Goal: Task Accomplishment & Management: Complete application form

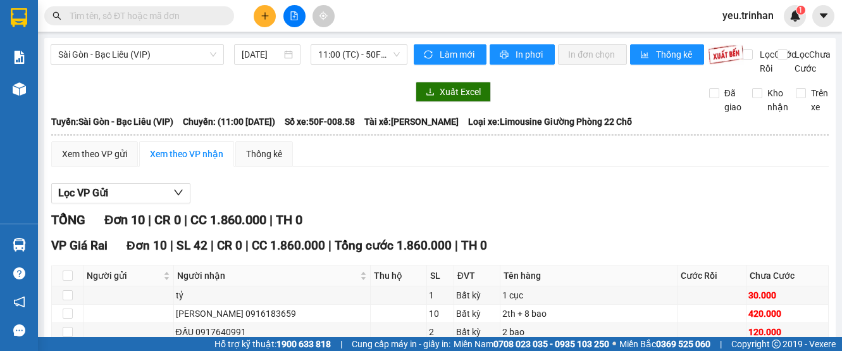
scroll to position [190, 0]
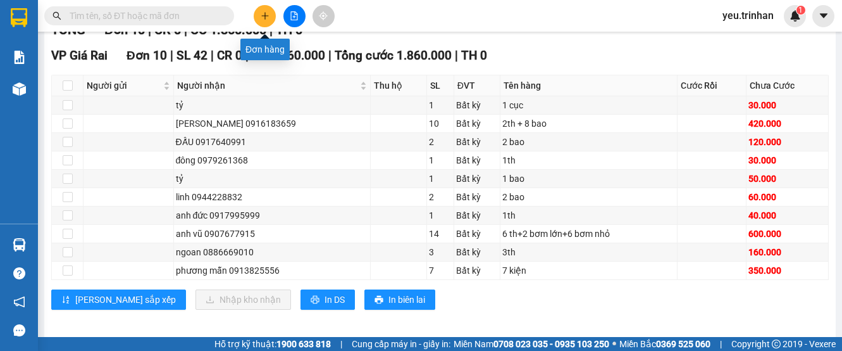
click at [266, 21] on button at bounding box center [265, 16] width 22 height 22
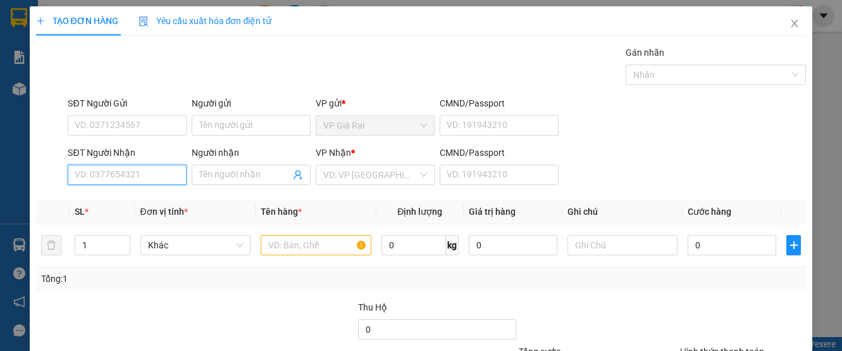
click at [115, 172] on input "SĐT Người Nhận" at bounding box center [127, 175] width 119 height 20
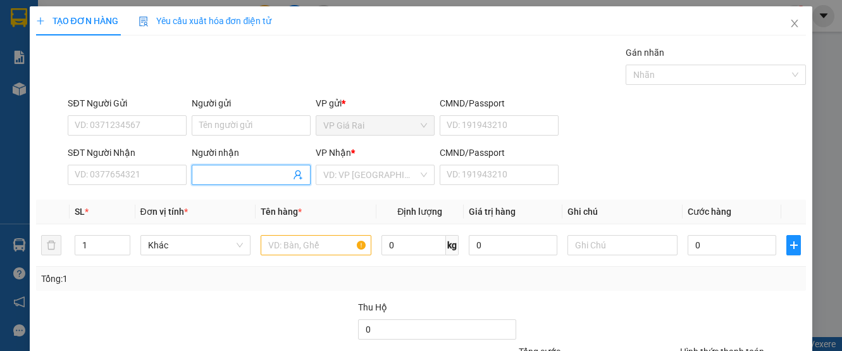
click at [261, 178] on input "Người nhận" at bounding box center [244, 175] width 91 height 14
type input "nhàn gởi vũ"
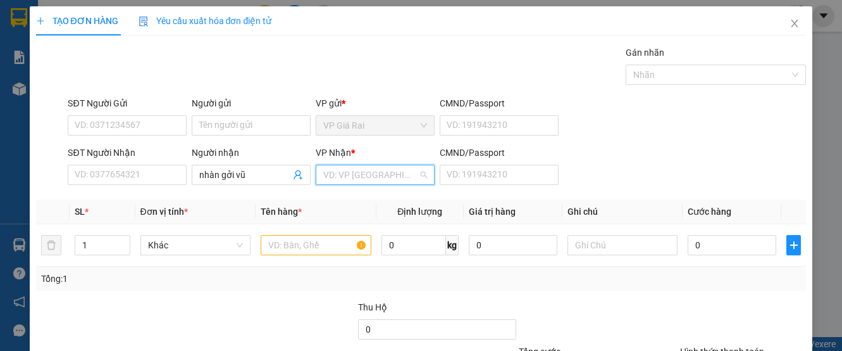
click at [370, 171] on input "search" at bounding box center [370, 174] width 95 height 19
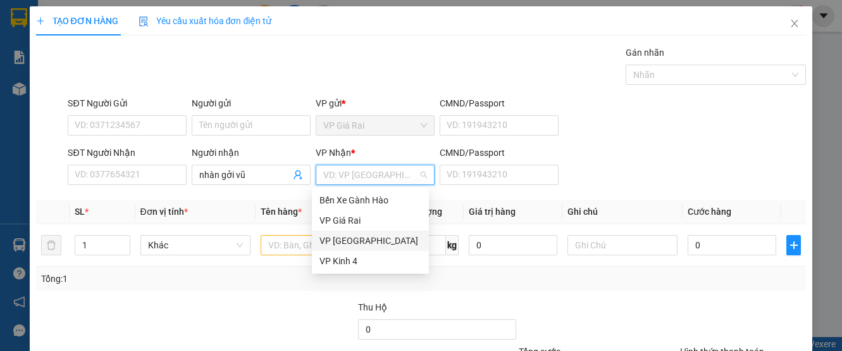
click at [349, 234] on div "VP [GEOGRAPHIC_DATA]" at bounding box center [371, 241] width 102 height 14
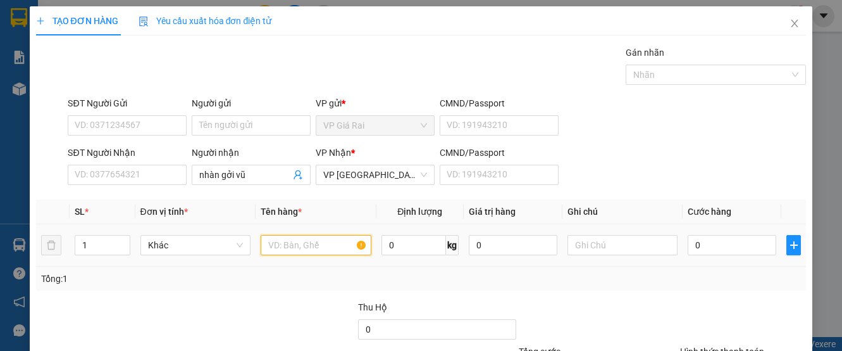
click at [305, 235] on input "text" at bounding box center [316, 245] width 110 height 20
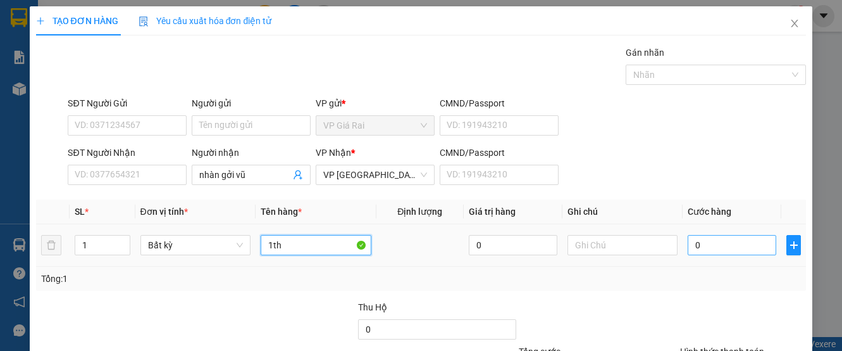
type input "1th"
click at [702, 251] on input "0" at bounding box center [732, 245] width 89 height 20
type input "3"
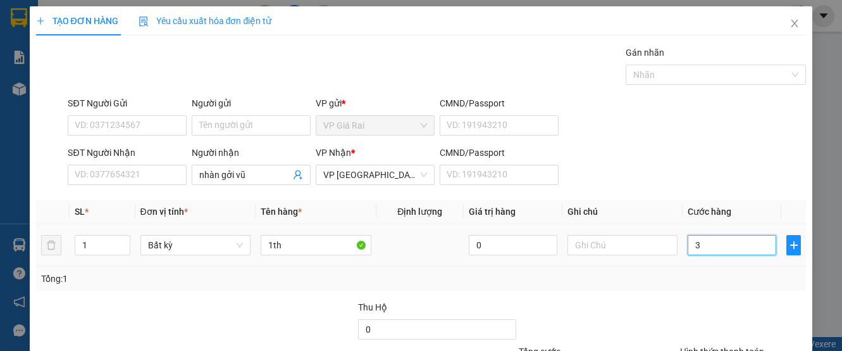
type input "30"
type input "300"
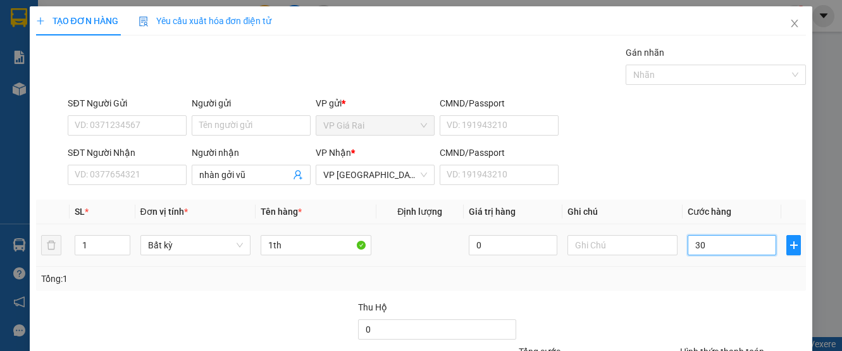
type input "300"
type input "3.000"
type input "30.000"
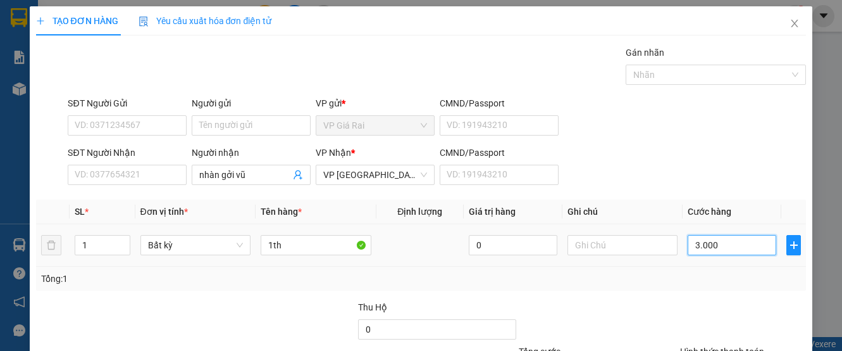
type input "30.000"
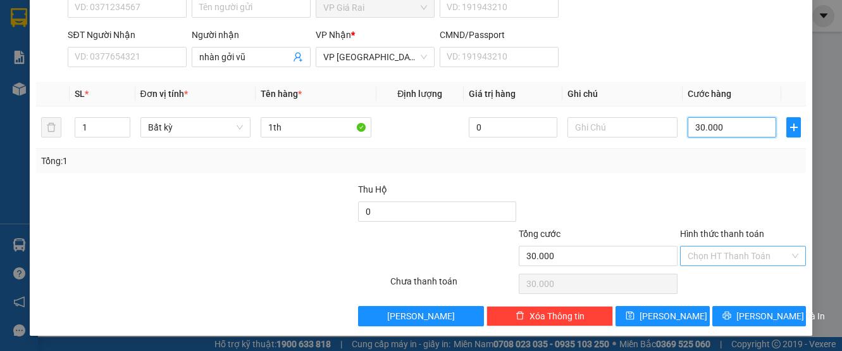
type input "30.000"
click at [734, 249] on input "Hình thức thanh toán" at bounding box center [739, 255] width 103 height 19
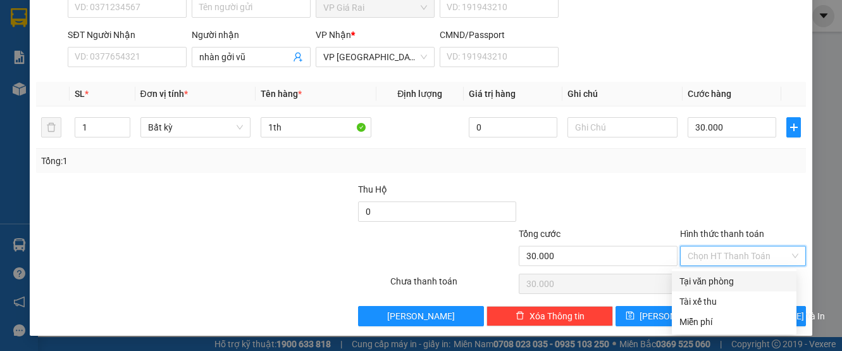
click at [720, 273] on div "Tại văn phòng" at bounding box center [734, 281] width 125 height 20
type input "0"
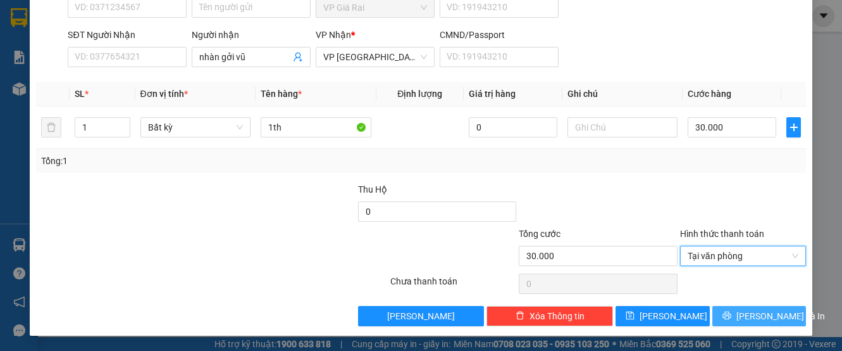
click at [753, 308] on button "[PERSON_NAME] và In" at bounding box center [760, 316] width 94 height 20
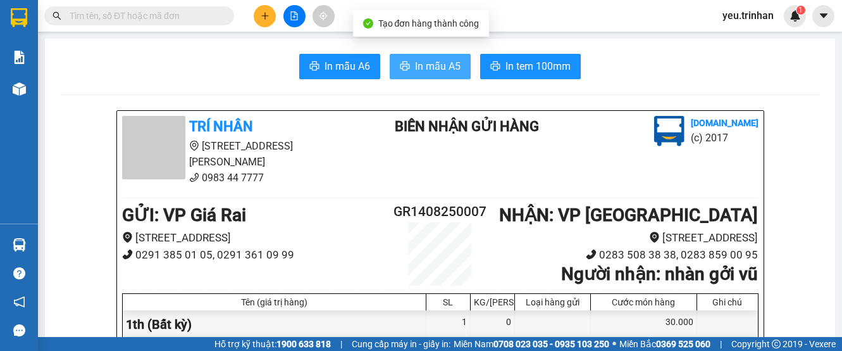
drag, startPoint x: 425, startPoint y: 53, endPoint x: 426, endPoint y: 69, distance: 15.8
click at [426, 69] on span "In mẫu A5" at bounding box center [438, 66] width 46 height 16
